Goal: Task Accomplishment & Management: Manage account settings

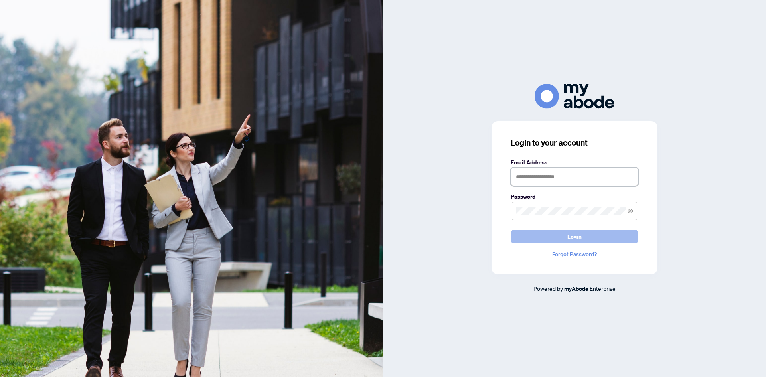
type input "**********"
click at [551, 235] on button "Login" at bounding box center [574, 237] width 128 height 14
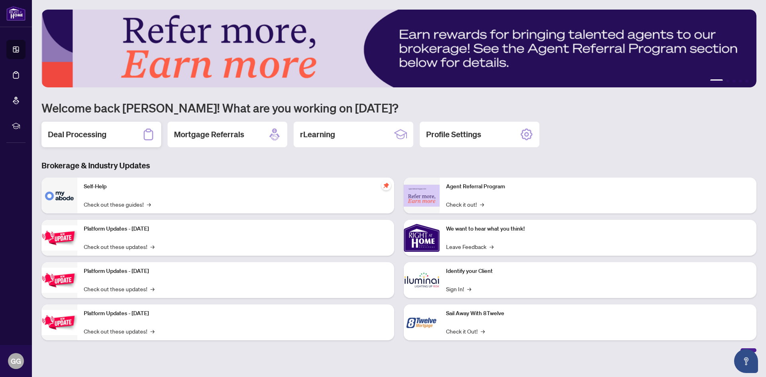
click at [92, 135] on h2 "Deal Processing" at bounding box center [77, 134] width 59 height 11
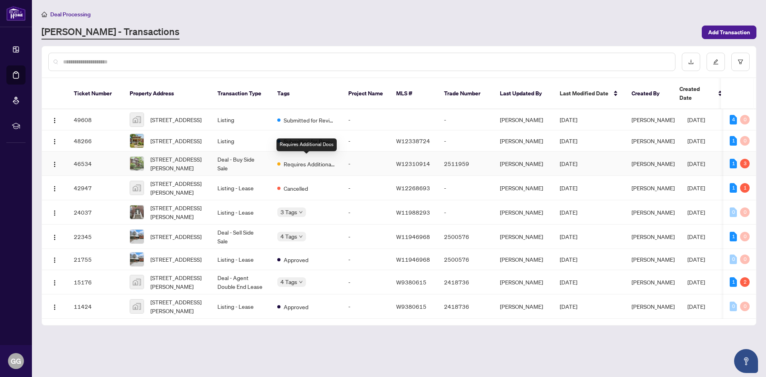
click at [303, 162] on span "Requires Additional Docs" at bounding box center [310, 164] width 52 height 9
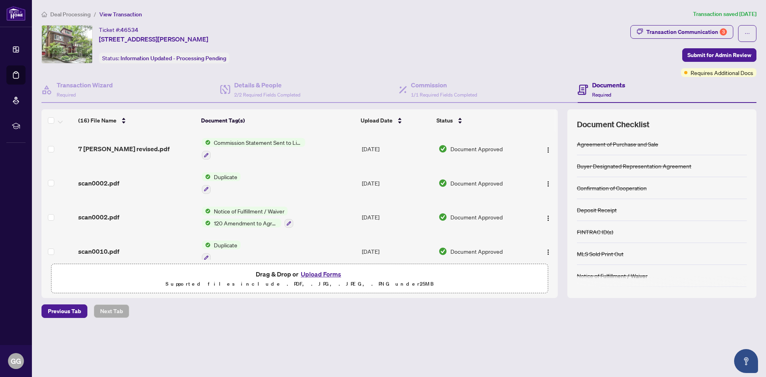
click at [257, 142] on span "Commission Statement Sent to Listing Brokerage" at bounding box center [258, 142] width 95 height 9
click at [325, 197] on td "Duplicate" at bounding box center [279, 183] width 160 height 34
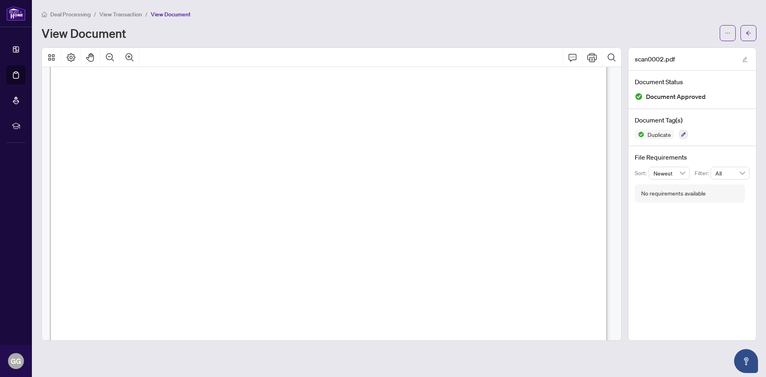
scroll to position [199, 0]
drag, startPoint x: 430, startPoint y: 248, endPoint x: 449, endPoint y: 245, distance: 19.8
click at [650, 158] on h4 "File Requirements" at bounding box center [691, 157] width 115 height 10
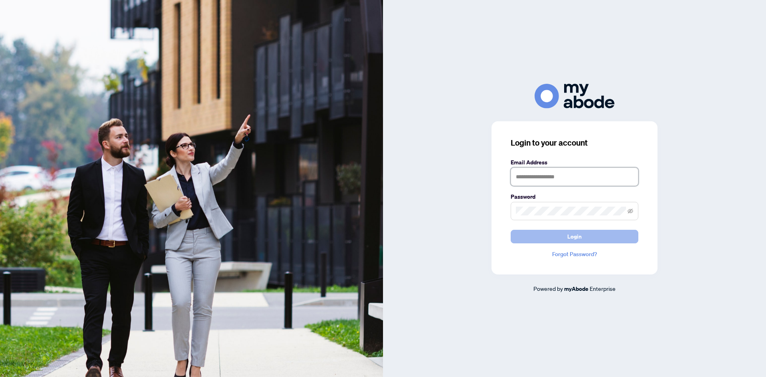
type input "**********"
click at [571, 238] on span "Login" at bounding box center [574, 236] width 14 height 13
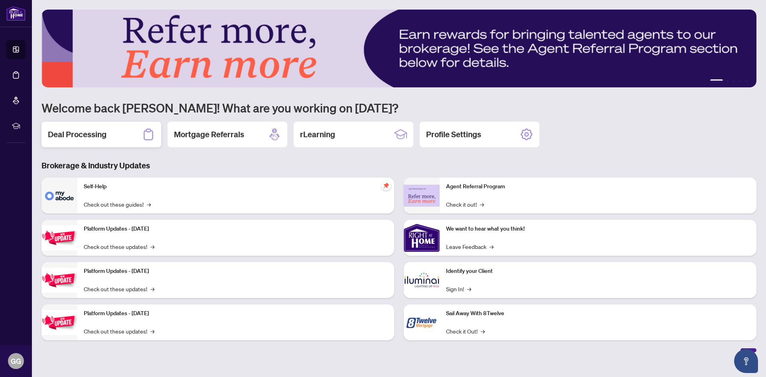
click at [95, 133] on h2 "Deal Processing" at bounding box center [77, 134] width 59 height 11
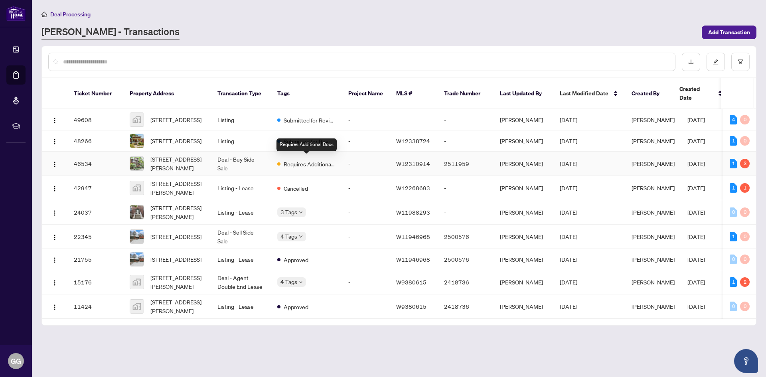
click at [296, 162] on span "Requires Additional Docs" at bounding box center [310, 164] width 52 height 9
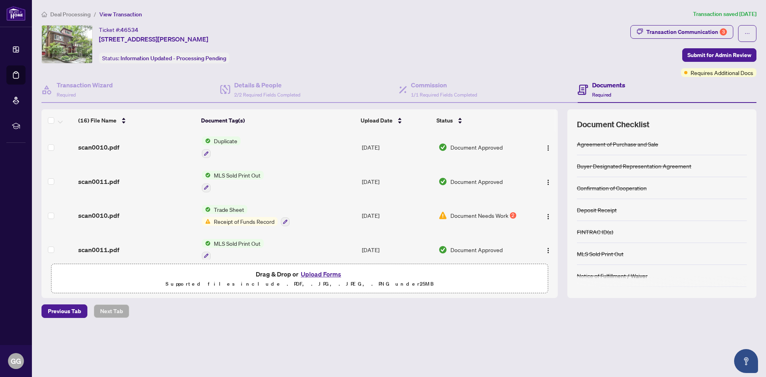
scroll to position [120, 0]
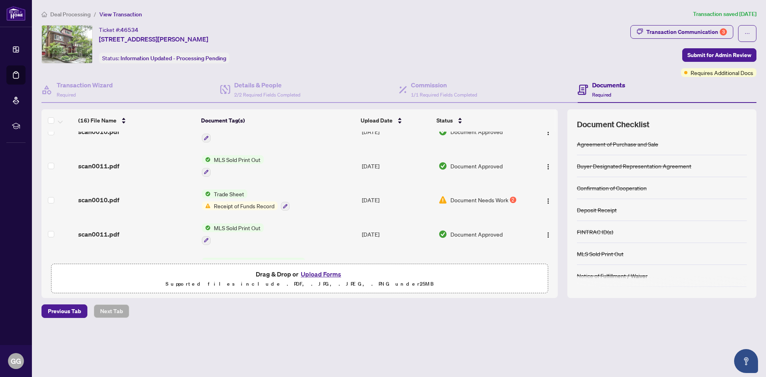
click at [238, 205] on span "Receipt of Funds Record" at bounding box center [244, 205] width 67 height 9
click at [241, 244] on span "Receipt of Funds Record" at bounding box center [243, 243] width 67 height 9
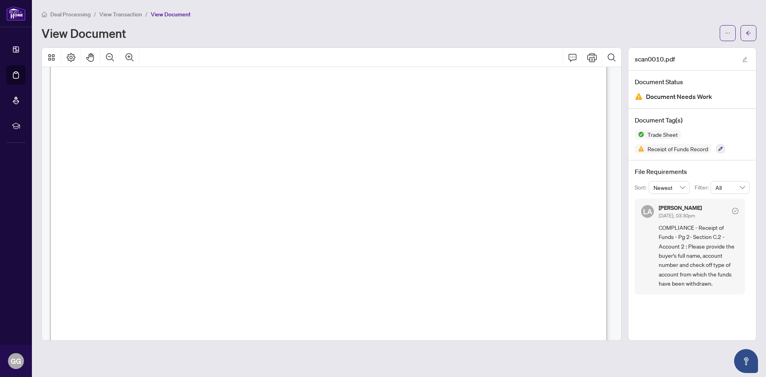
scroll to position [798, 0]
click at [590, 56] on icon "Print" at bounding box center [592, 58] width 10 height 10
drag, startPoint x: 741, startPoint y: 242, endPoint x: 741, endPoint y: 250, distance: 7.6
click at [741, 250] on div "LA Luna Almuhanna Aug/22/2025, 03:30pm COMPLIANCE - Receipt of Funds - Pg 2- Se…" at bounding box center [689, 247] width 110 height 96
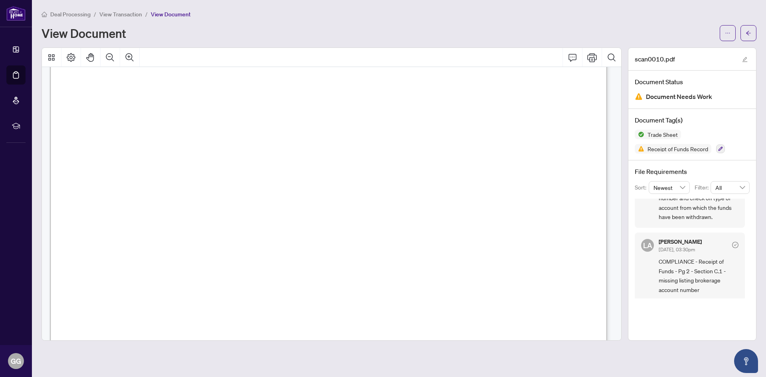
scroll to position [69, 0]
drag, startPoint x: 747, startPoint y: 254, endPoint x: 745, endPoint y: 264, distance: 10.9
click at [745, 264] on div "LA Luna Almuhanna Aug/22/2025, 03:30pm COMPLIANCE - Receipt of Funds - Pg 2- Se…" at bounding box center [691, 249] width 115 height 100
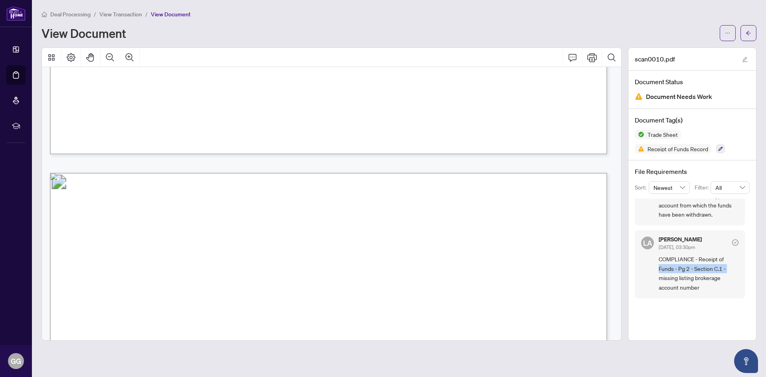
scroll to position [638, 0]
